Goal: Information Seeking & Learning: Learn about a topic

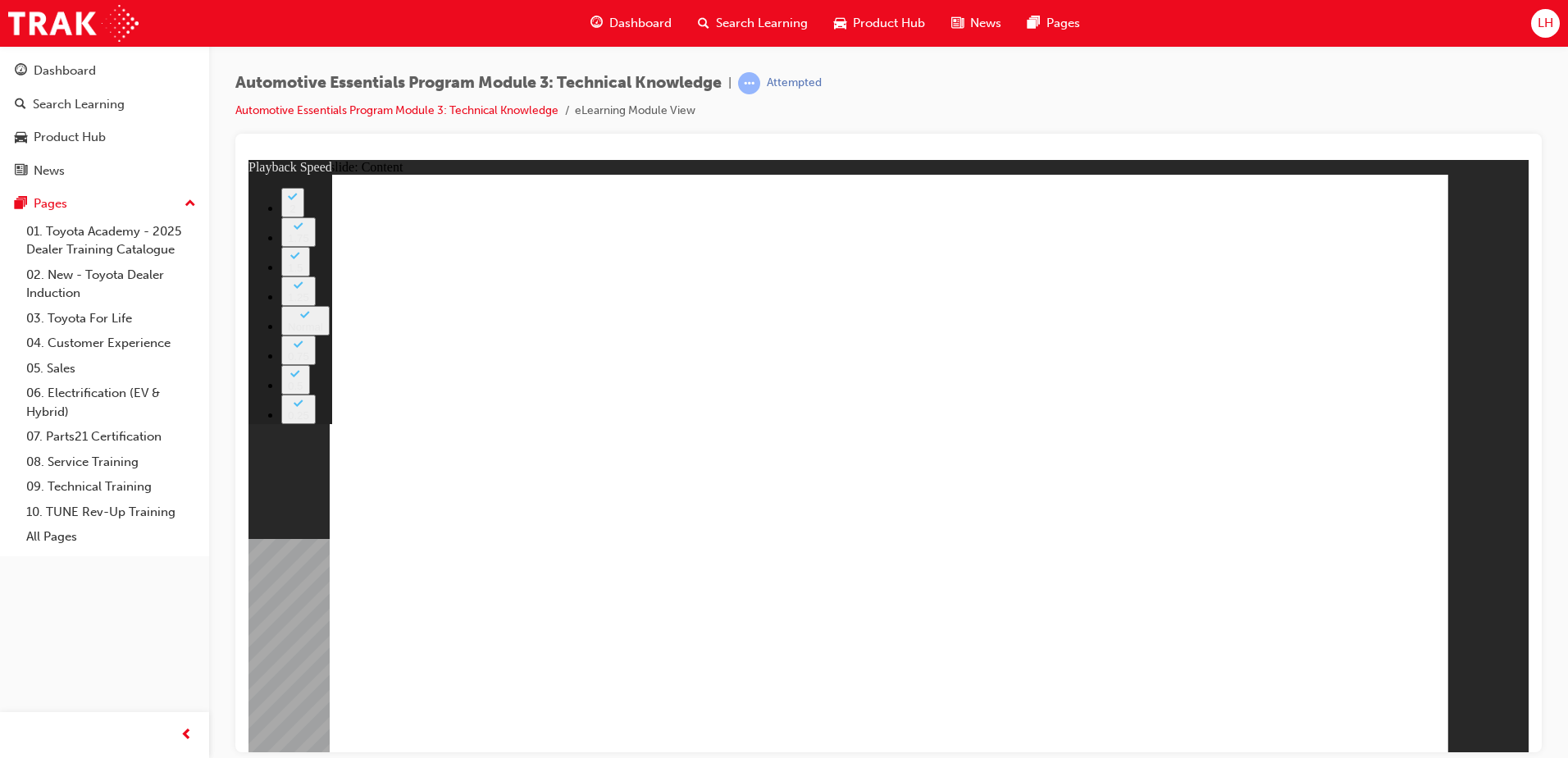
type input "20"
drag, startPoint x: 1388, startPoint y: 192, endPoint x: 1382, endPoint y: 204, distance: 13.4
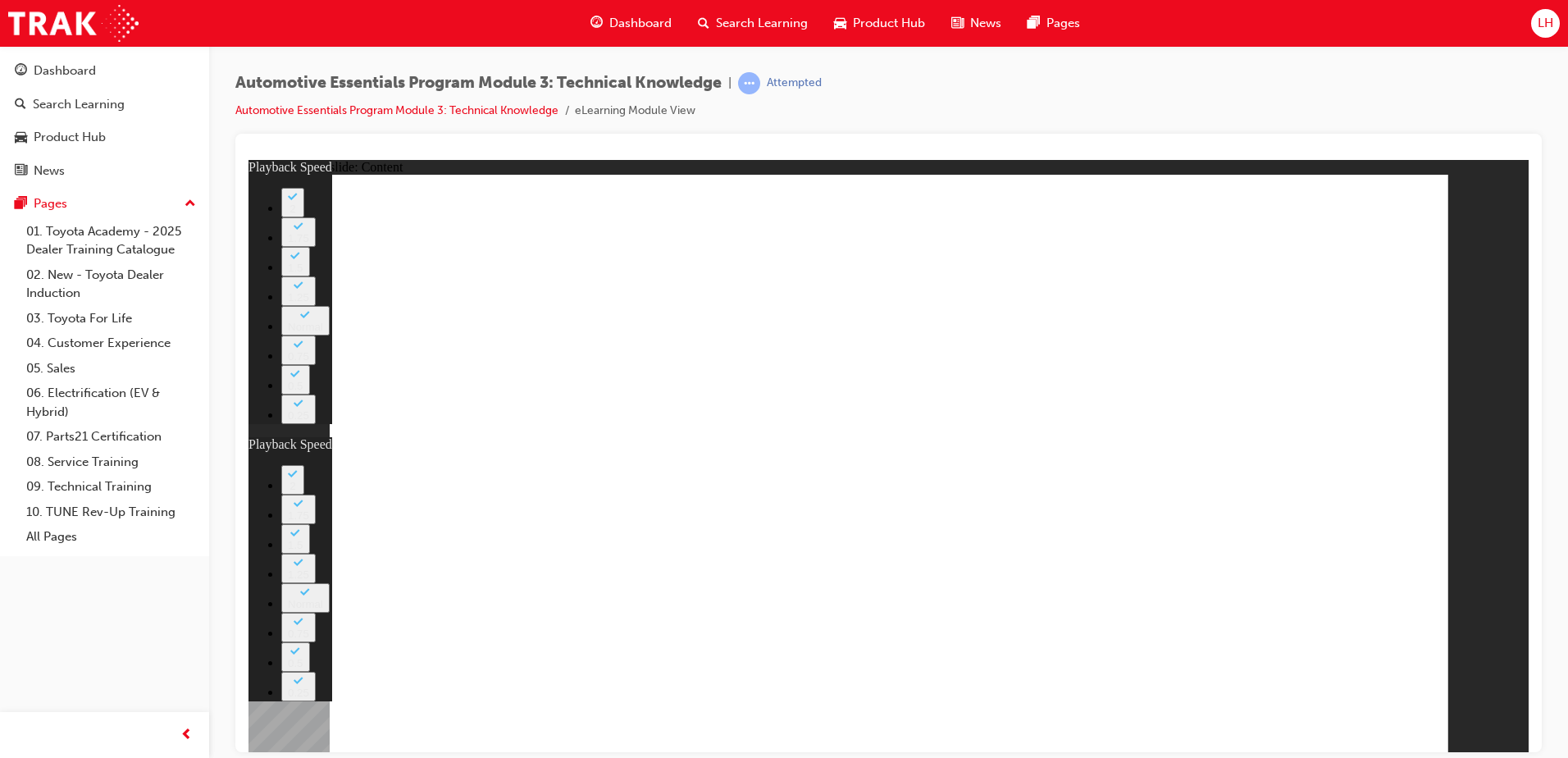
type input "15"
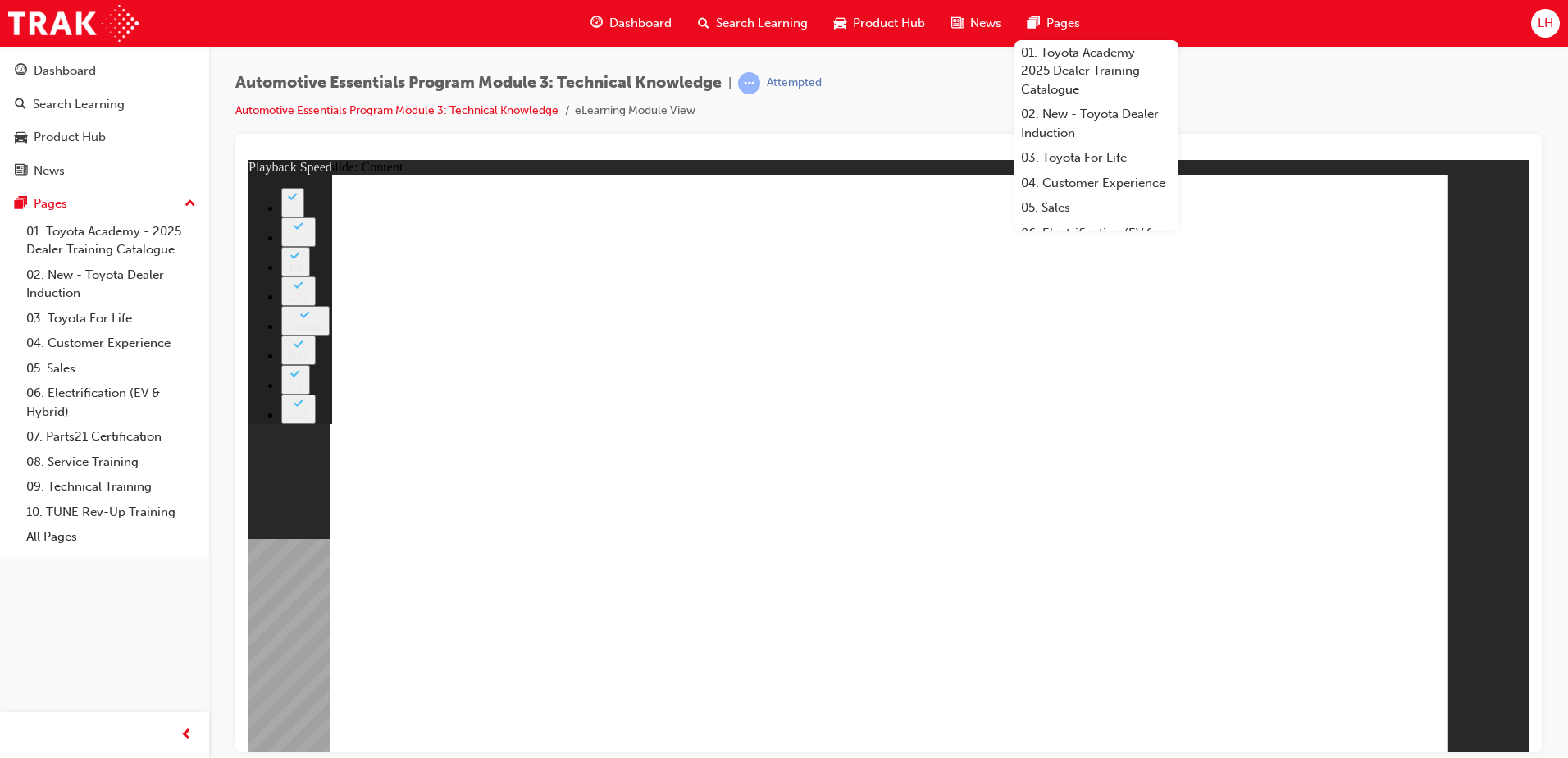
type input "18"
